Goal: Task Accomplishment & Management: Manage account settings

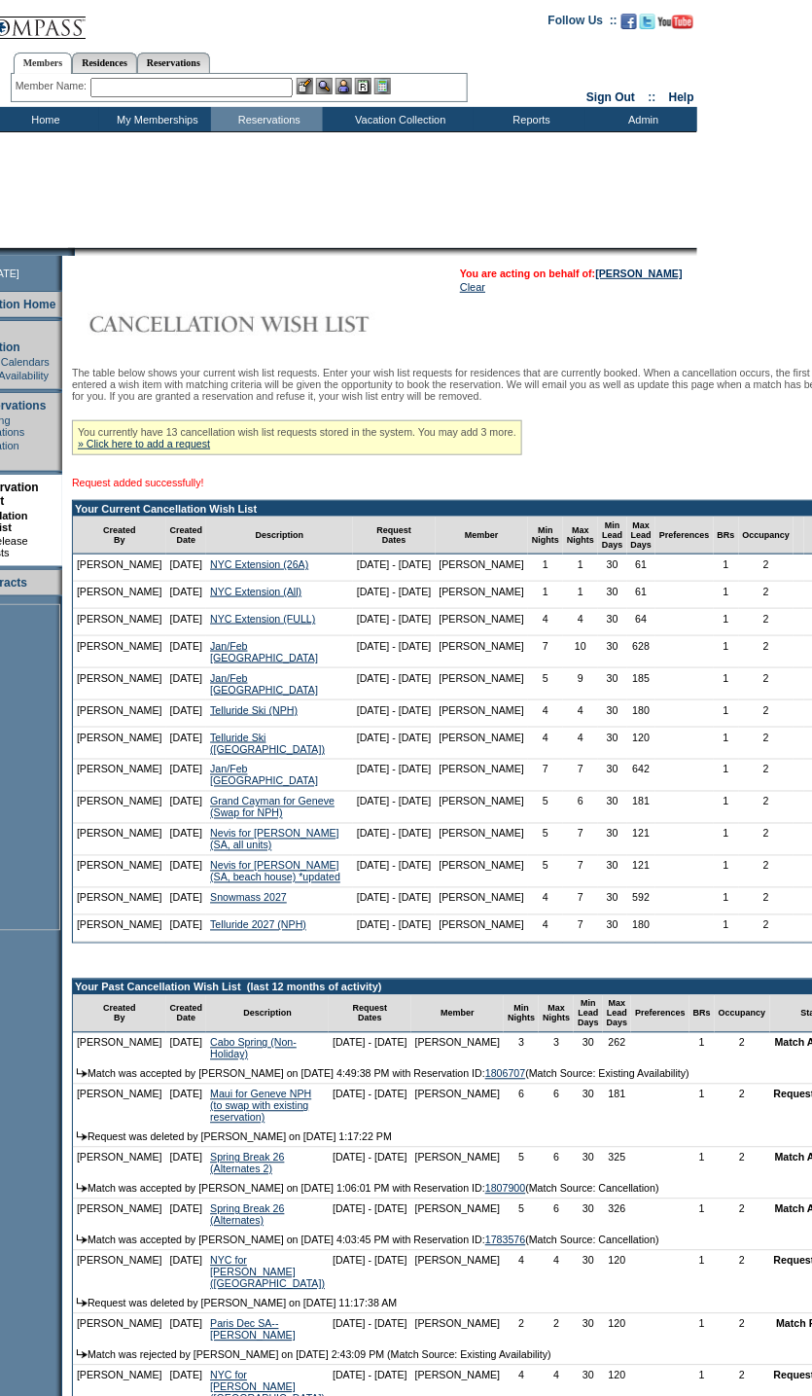
scroll to position [0, 91]
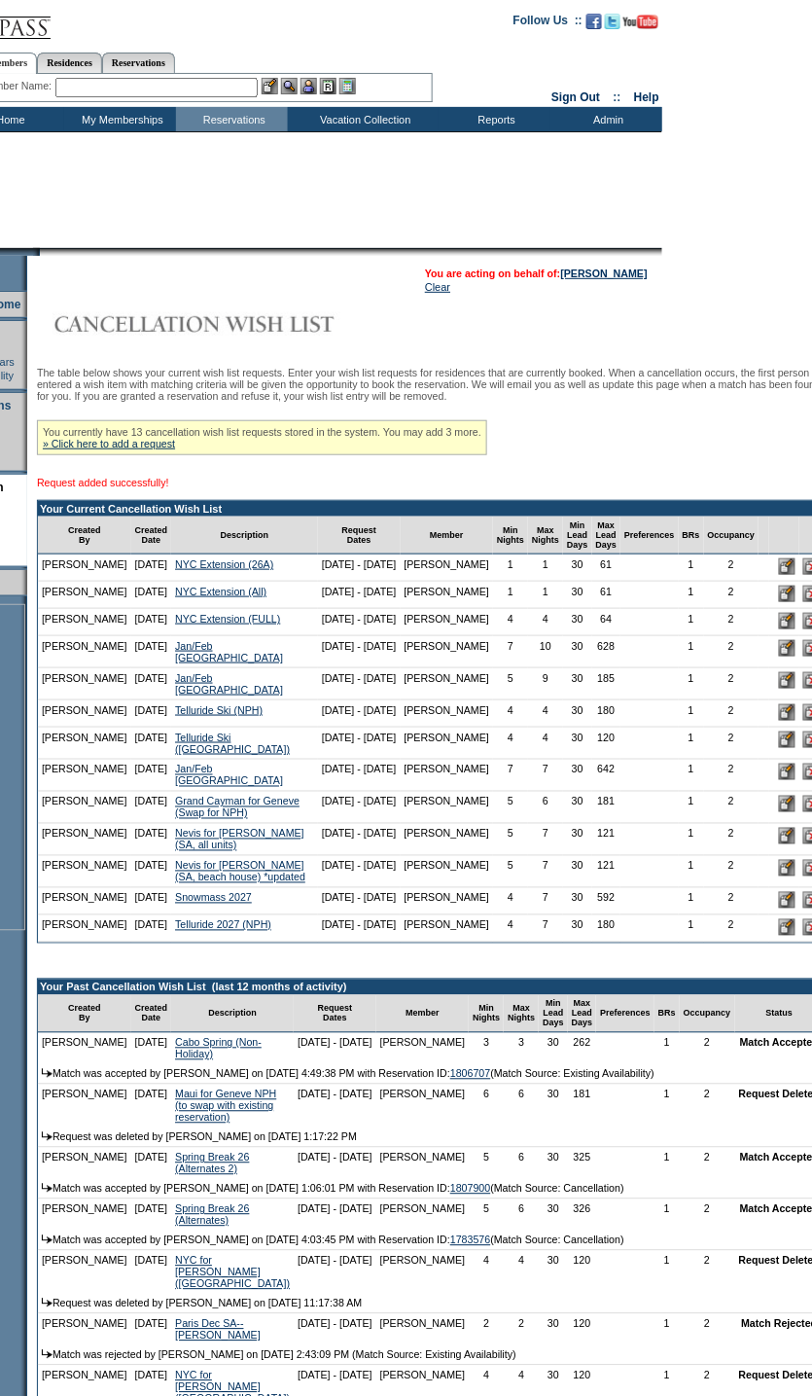
click at [779, 602] on input "image" at bounding box center [787, 594] width 17 height 17
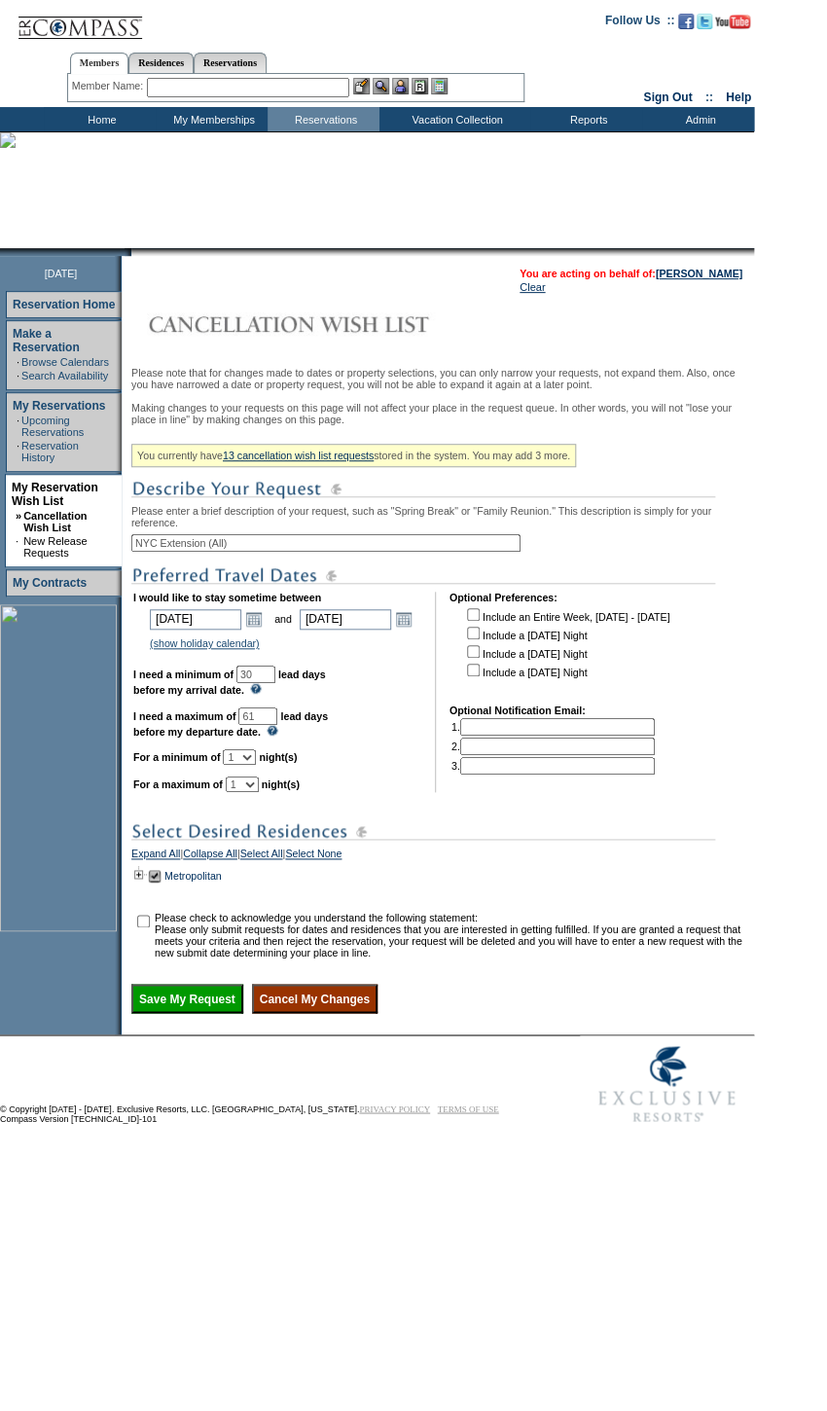
click at [242, 552] on input "NYC Extension (All)" at bounding box center [325, 543] width 389 height 18
click at [240, 552] on input "NYC Extension (All)" at bounding box center [325, 543] width 389 height 18
type input "NYC Extension (All Units)"
click at [221, 1013] on input "Save My Request" at bounding box center [187, 998] width 112 height 29
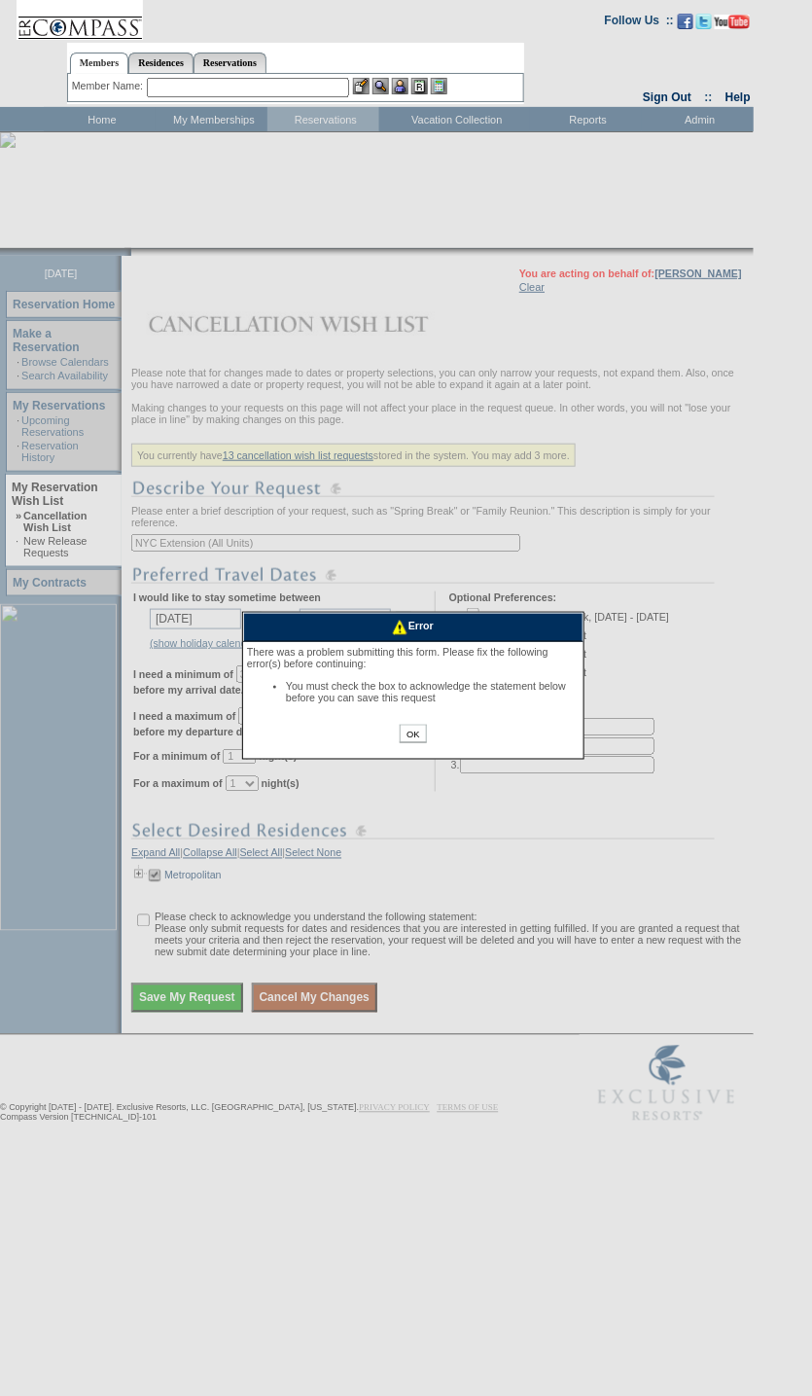
click at [419, 733] on input "OK" at bounding box center [413, 734] width 26 height 18
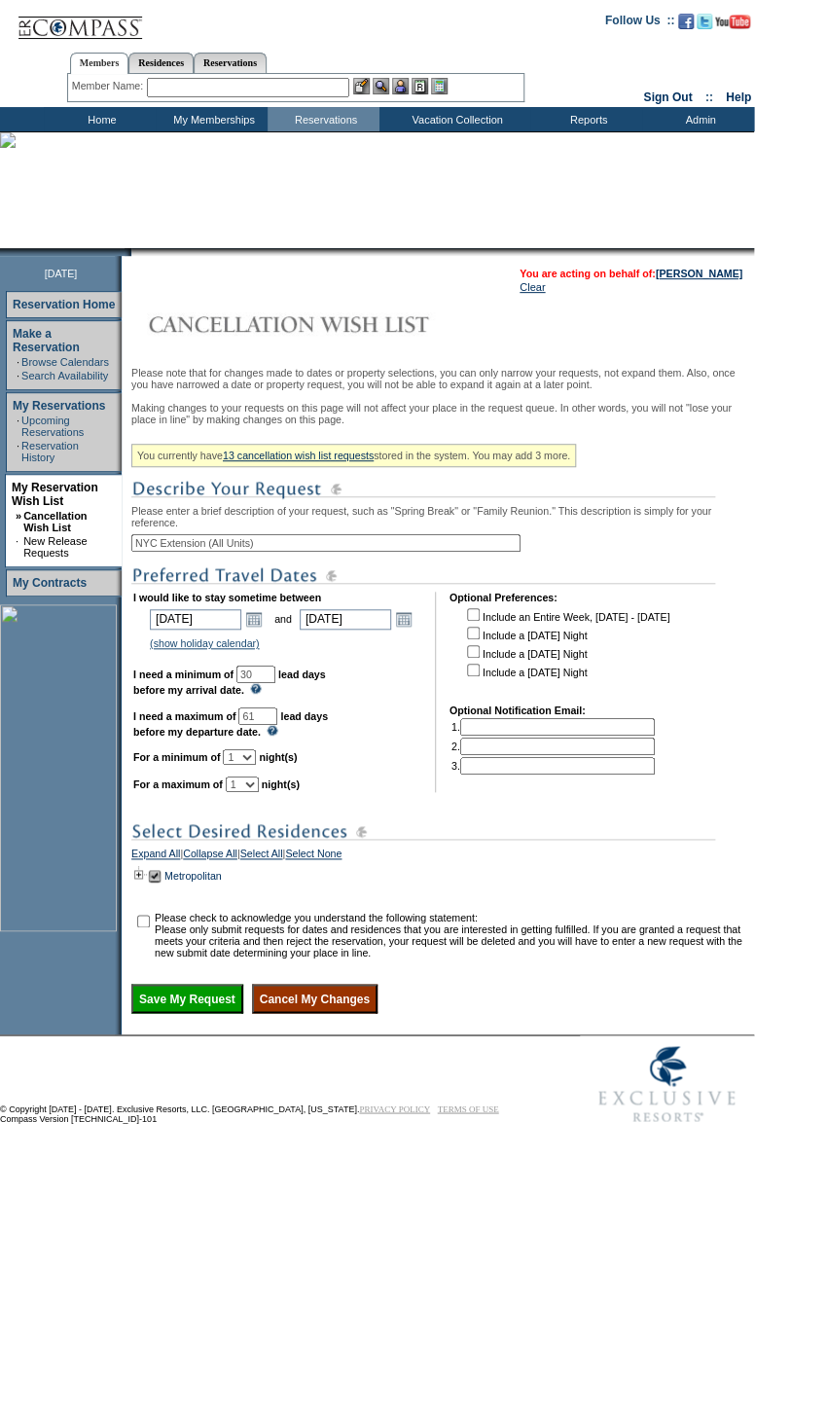
click at [145, 927] on input "checkbox" at bounding box center [143, 921] width 13 height 13
checkbox input "true"
click at [201, 1029] on td at bounding box center [437, 1024] width 623 height 12
click at [206, 1013] on input "Save My Request" at bounding box center [187, 998] width 112 height 29
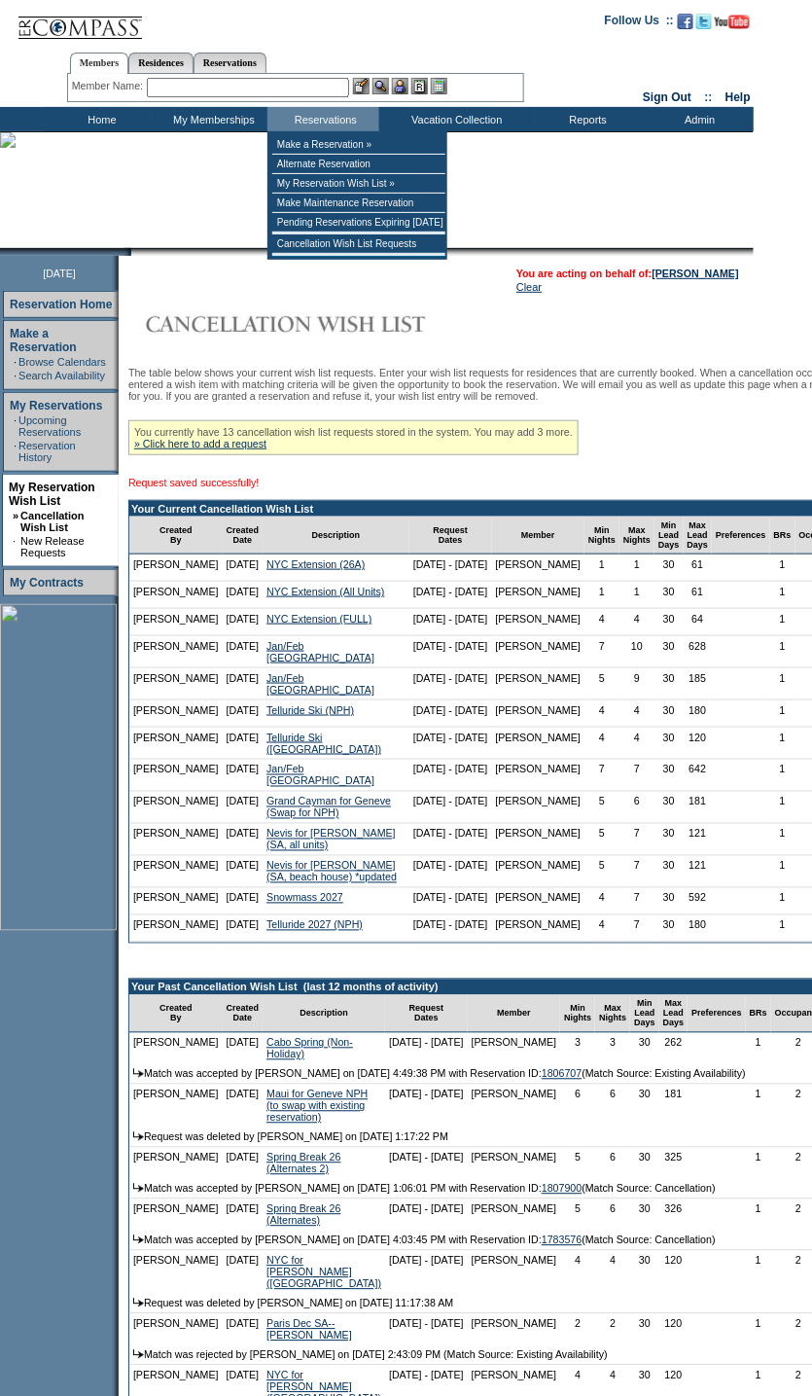
click at [298, 78] on input "text" at bounding box center [248, 87] width 202 height 19
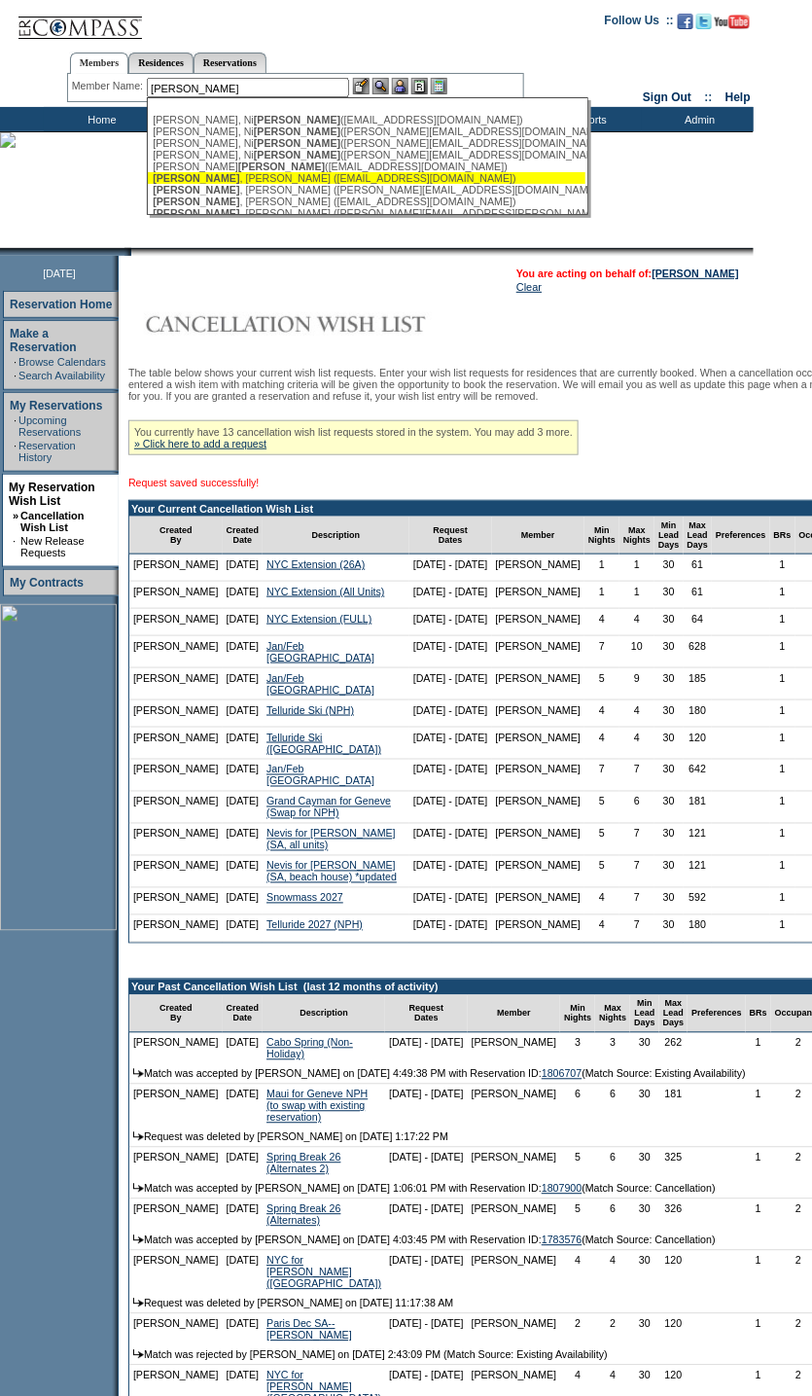
click at [285, 184] on div "Cole , Brad (bradcole78@gmail.com)" at bounding box center [367, 178] width 428 height 12
type input "Cole, Brad (bradcole78@gmail.com)"
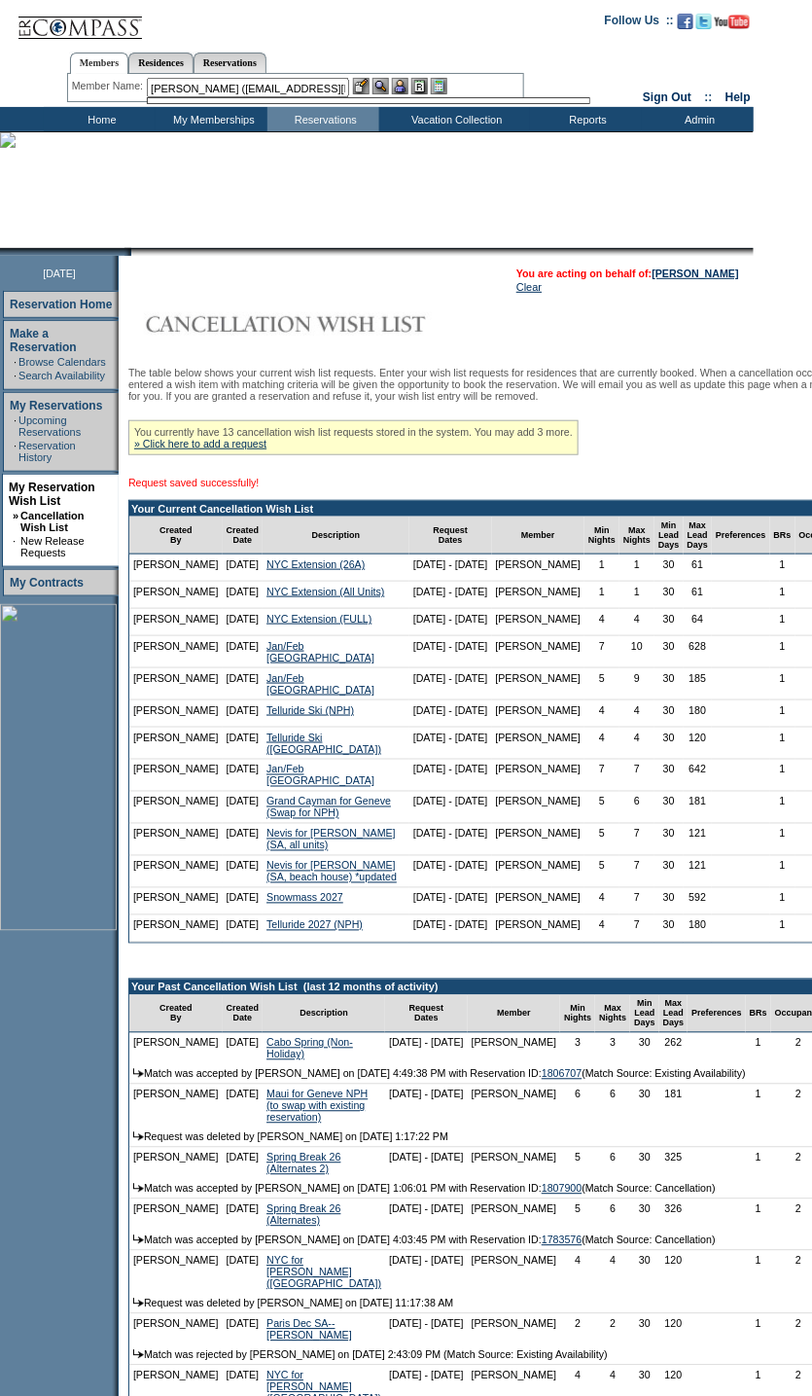
click at [406, 88] on img at bounding box center [400, 86] width 17 height 17
click at [382, 81] on img at bounding box center [381, 86] width 17 height 17
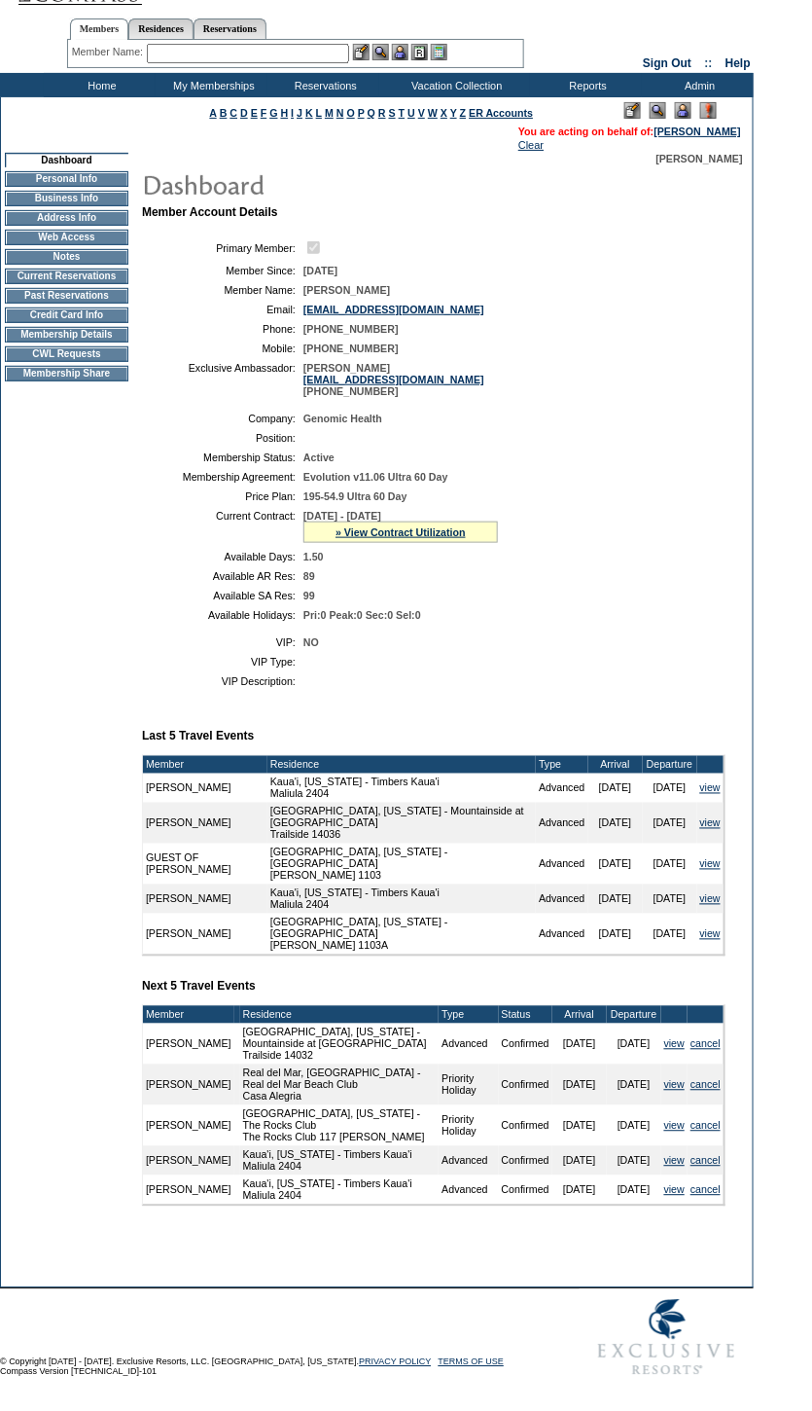
scroll to position [54, 0]
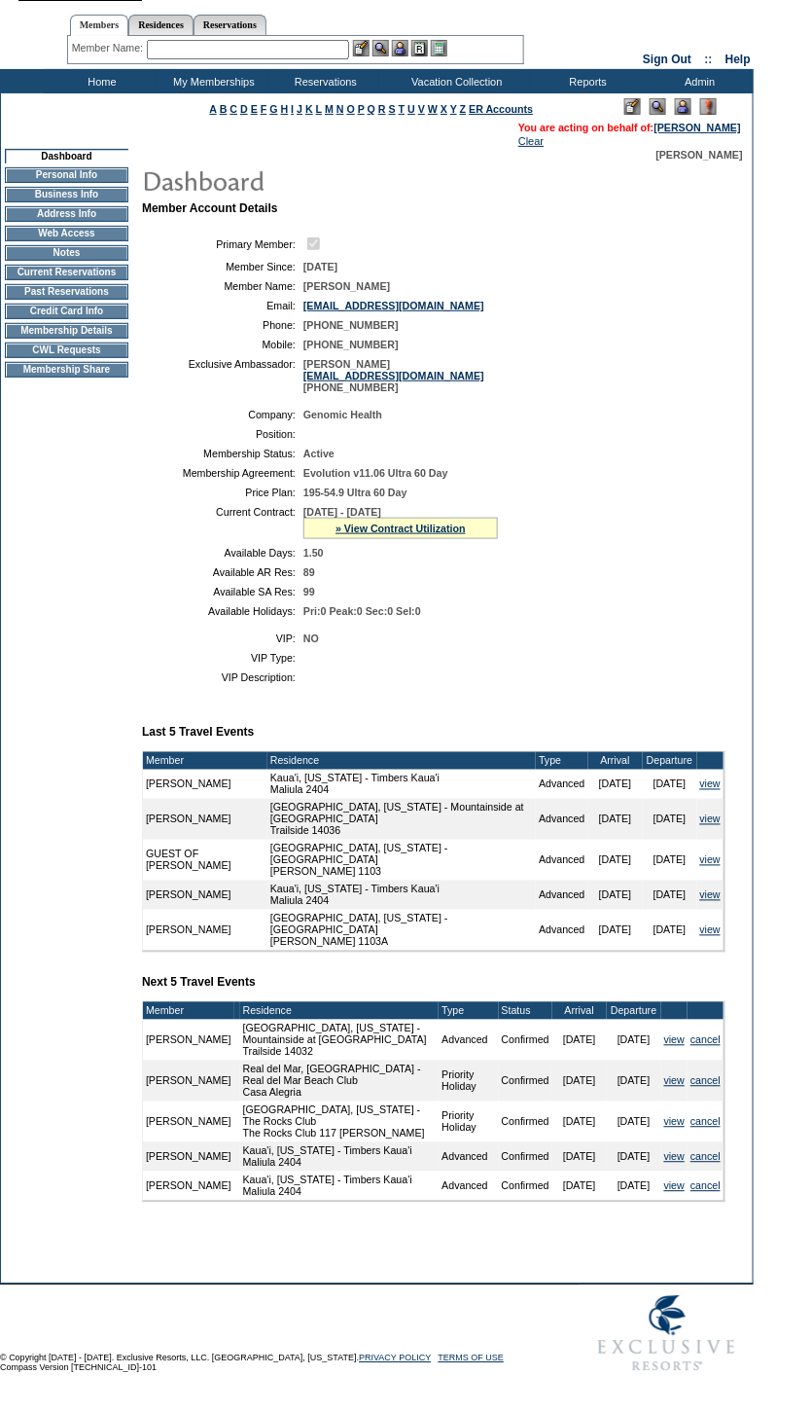
click at [79, 265] on td "Current Reservations" at bounding box center [67, 273] width 124 height 16
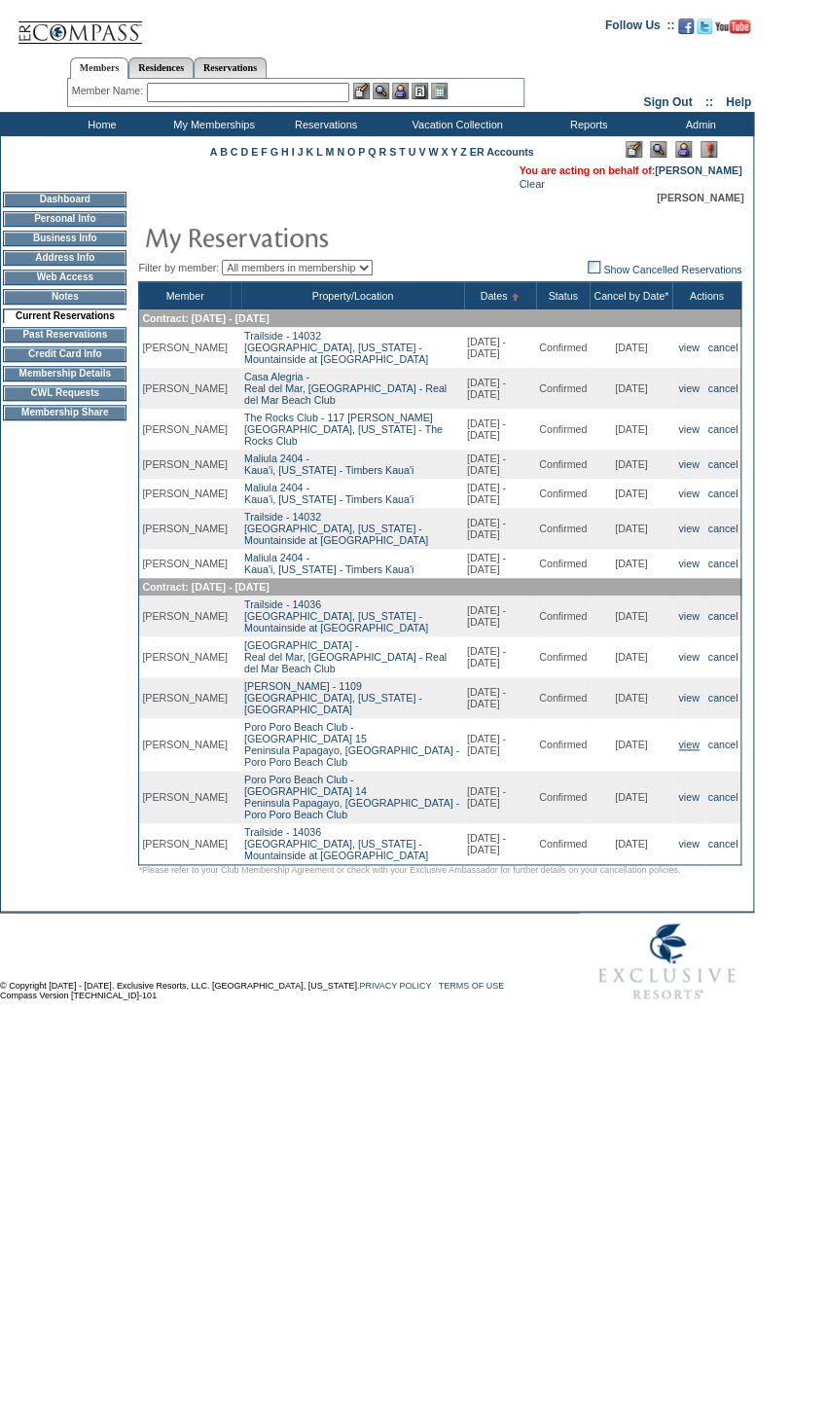
click at [687, 750] on link "view" at bounding box center [688, 745] width 20 height 12
click at [688, 795] on link "view" at bounding box center [688, 797] width 20 height 12
